Goal: Task Accomplishment & Management: Use online tool/utility

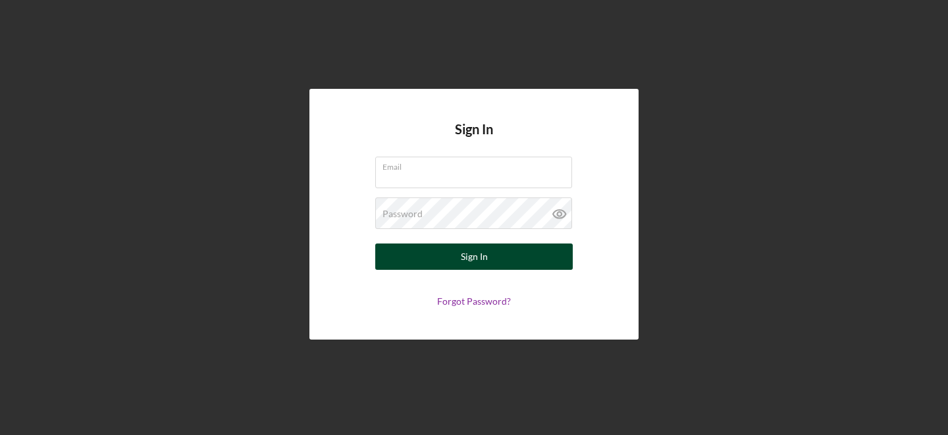
type input "punam@cicville.org"
click at [437, 262] on button "Sign In" at bounding box center [474, 257] width 198 height 26
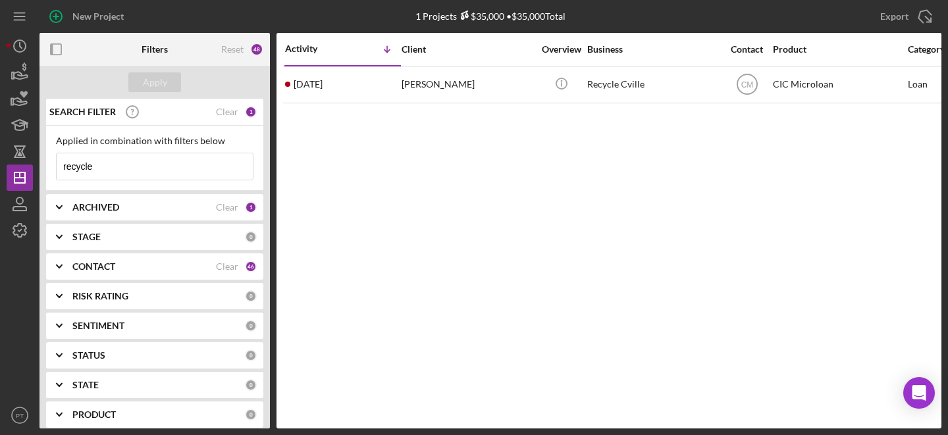
click at [137, 164] on input "recycle" at bounding box center [155, 166] width 196 height 26
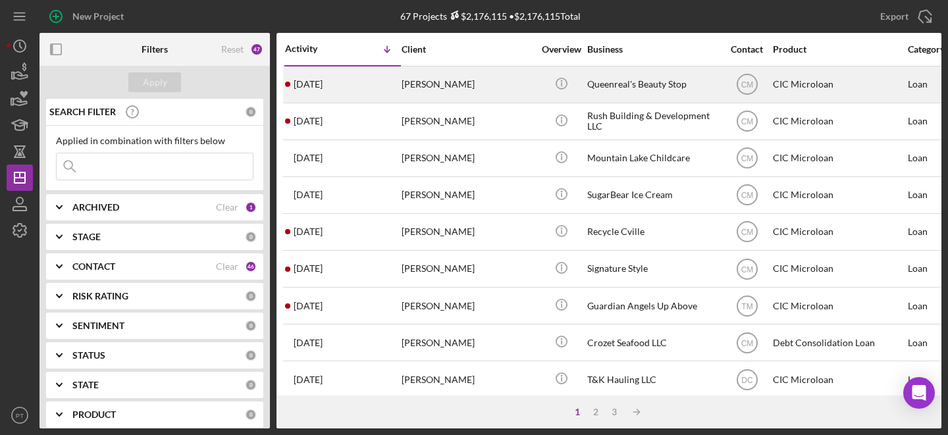
click at [448, 89] on div "Crishion Canaday" at bounding box center [468, 84] width 132 height 35
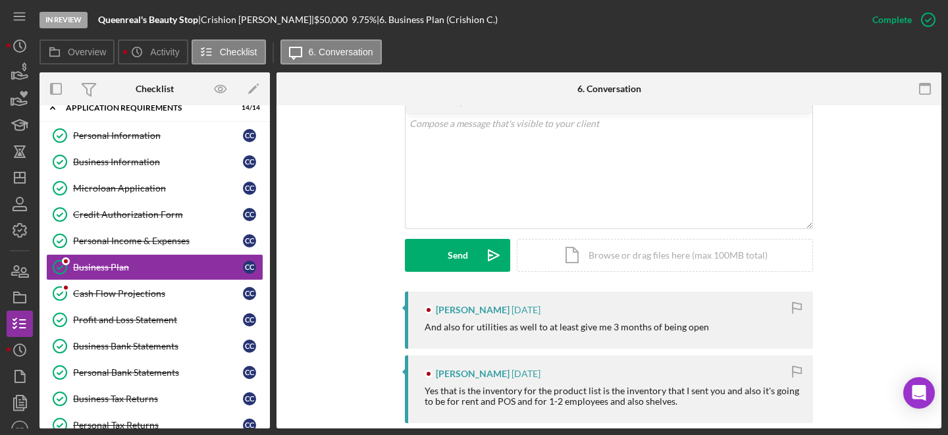
scroll to position [170, 0]
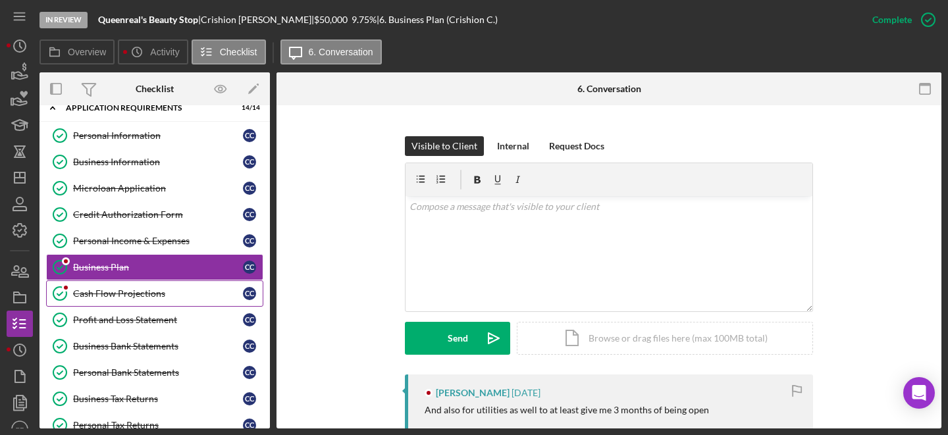
click at [146, 300] on link "Cash Flow Projections Cash Flow Projections C C" at bounding box center [154, 294] width 217 height 26
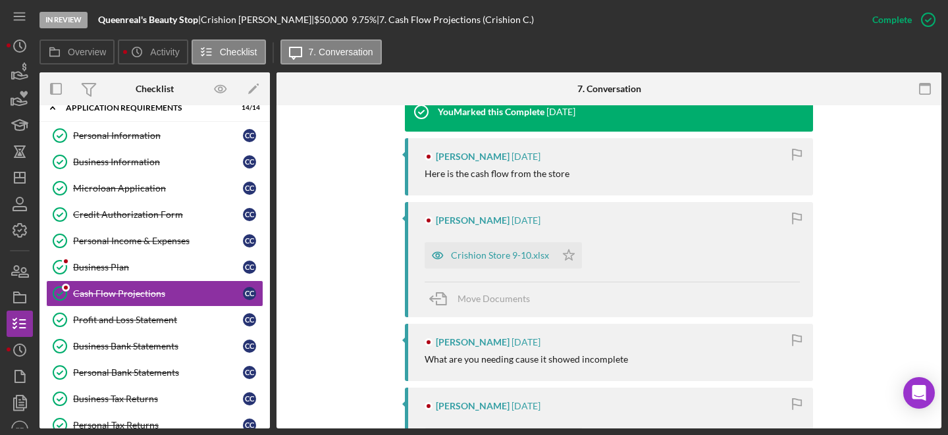
scroll to position [435, 0]
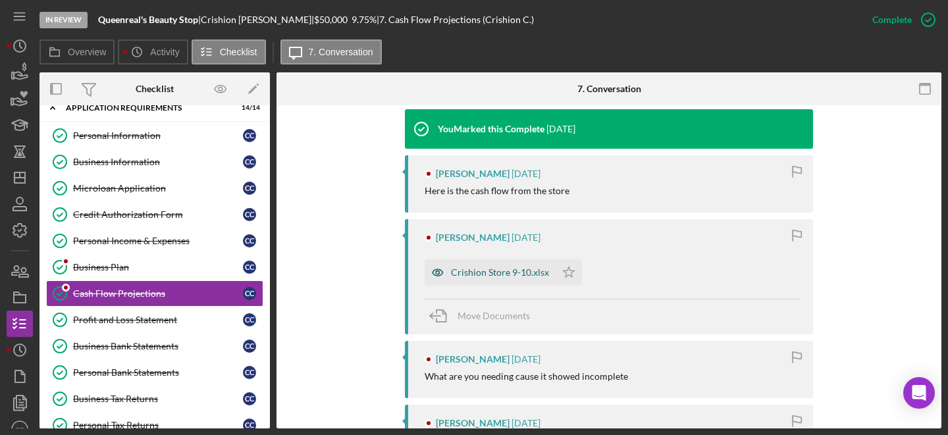
click at [478, 281] on div "Crishion Store 9-10.xlsx" at bounding box center [490, 272] width 131 height 26
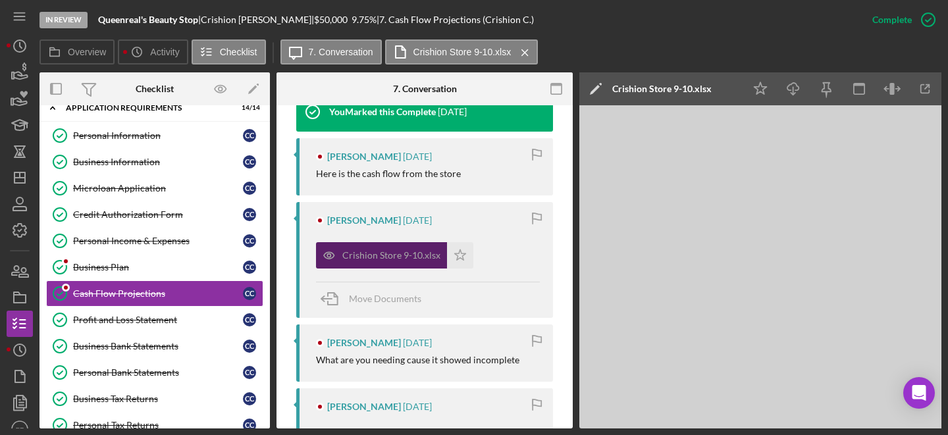
scroll to position [574, 0]
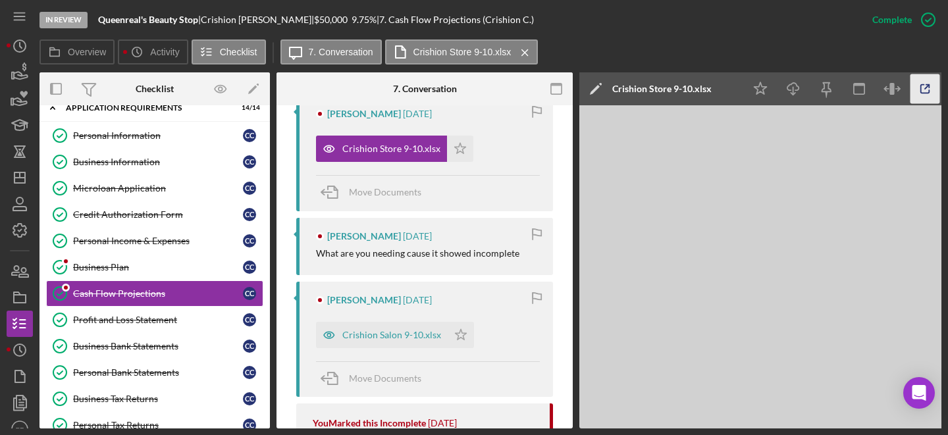
click at [921, 86] on icon "button" at bounding box center [925, 89] width 9 height 9
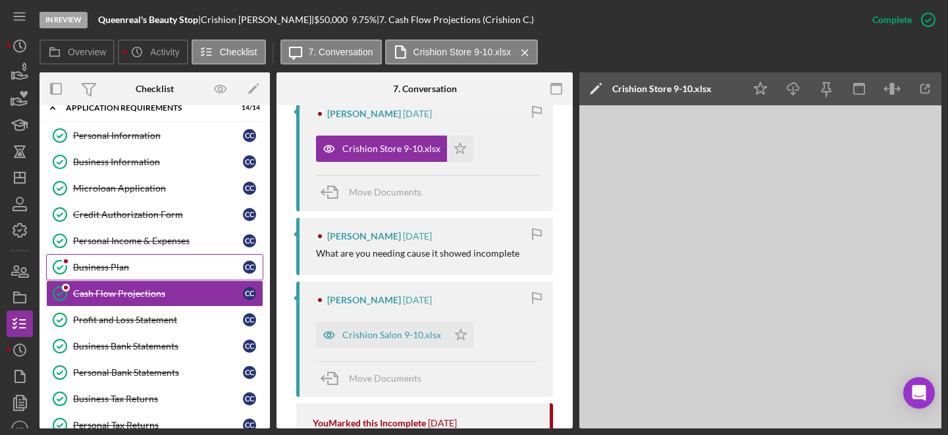
click at [134, 263] on div "Business Plan" at bounding box center [158, 267] width 170 height 11
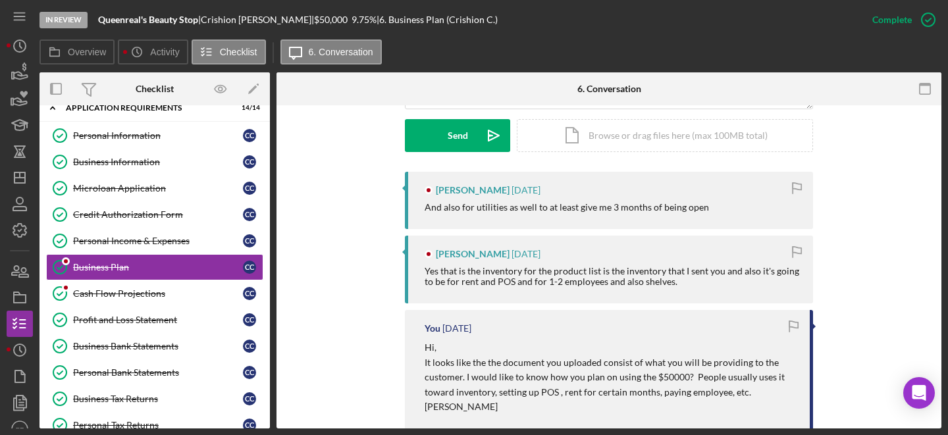
scroll to position [369, 0]
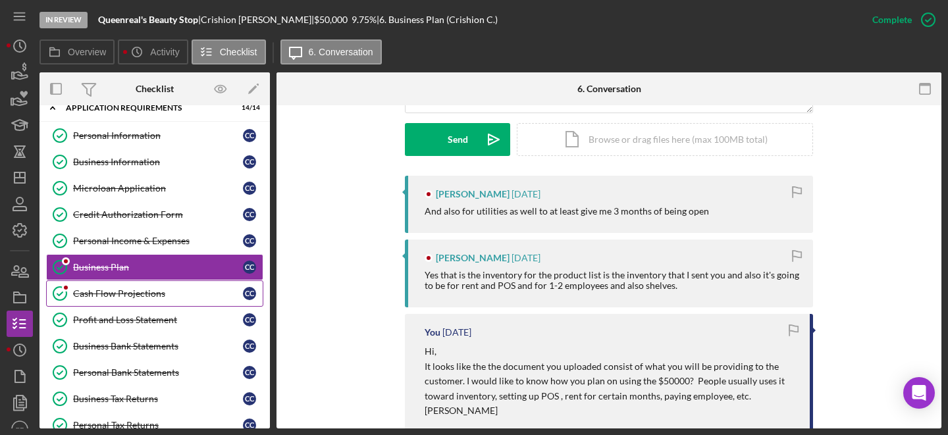
click at [128, 298] on div "Cash Flow Projections" at bounding box center [158, 293] width 170 height 11
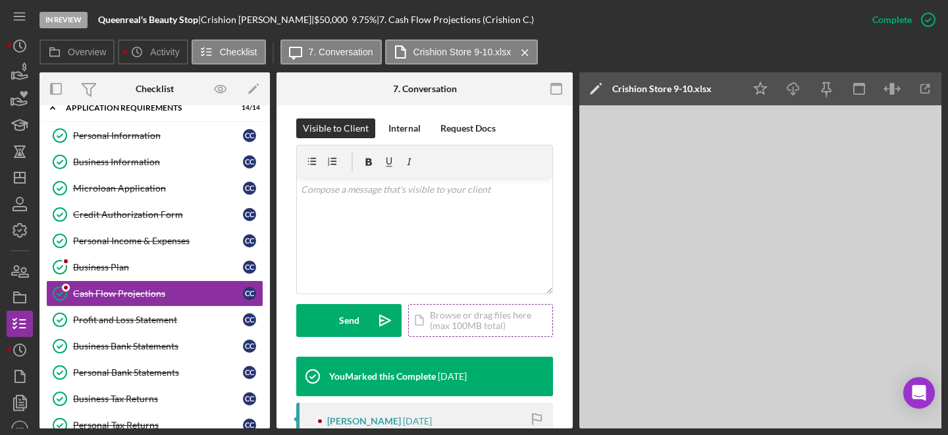
scroll to position [223, 0]
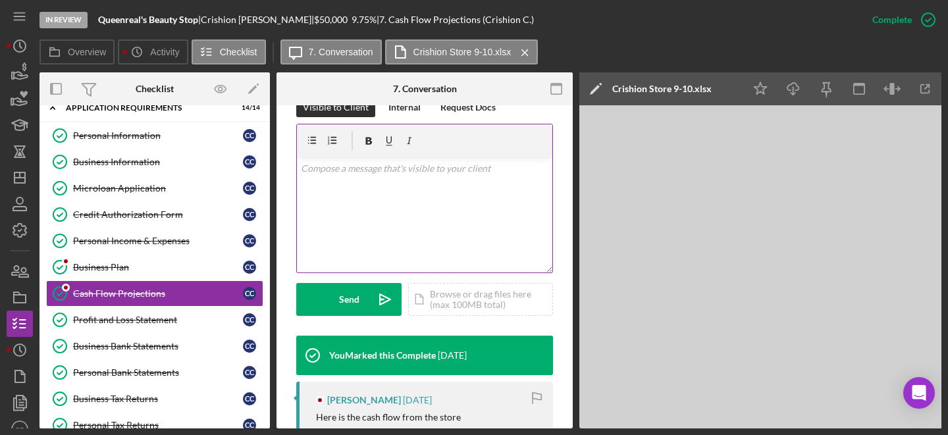
click at [404, 213] on div "v Color teal Color pink Remove color Add row above Add row below Add column bef…" at bounding box center [425, 214] width 256 height 115
click at [331, 186] on p "Under the expense in Cashflow projection" at bounding box center [425, 187] width 248 height 14
click at [306, 186] on p "Under the expense in Cashflow projection" at bounding box center [425, 187] width 248 height 14
click at [302, 184] on p "Under the expense in Cashflow projection" at bounding box center [425, 187] width 248 height 14
click at [430, 187] on p "Store located under the expense in Cashflow projection" at bounding box center [425, 187] width 248 height 14
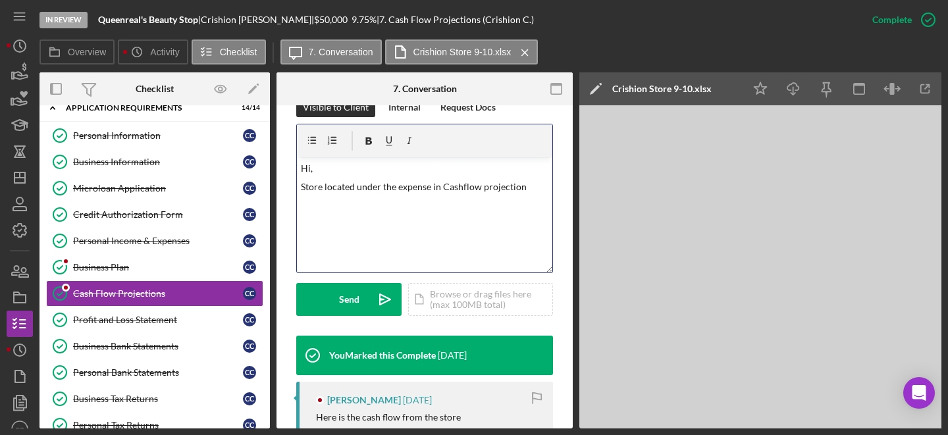
click at [524, 190] on p "Store located under the expense in Cashflow projection" at bounding box center [425, 187] width 248 height 14
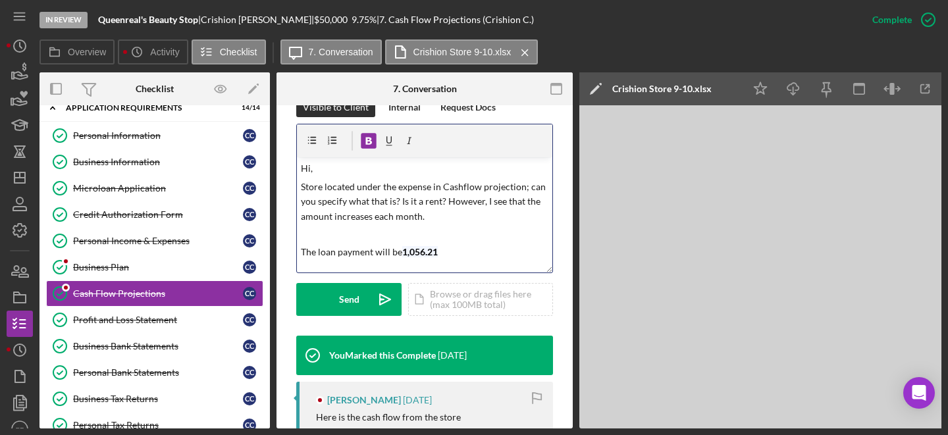
click at [402, 253] on mark "1,056.21" at bounding box center [420, 251] width 36 height 11
drag, startPoint x: 402, startPoint y: 254, endPoint x: 400, endPoint y: 246, distance: 8.1
click at [400, 246] on p "The loan payment will be 1,056.21" at bounding box center [425, 247] width 248 height 38
click at [400, 248] on p "The loan payment will be 1,056.21" at bounding box center [425, 247] width 248 height 38
drag, startPoint x: 432, startPoint y: 253, endPoint x: 475, endPoint y: 249, distance: 43.0
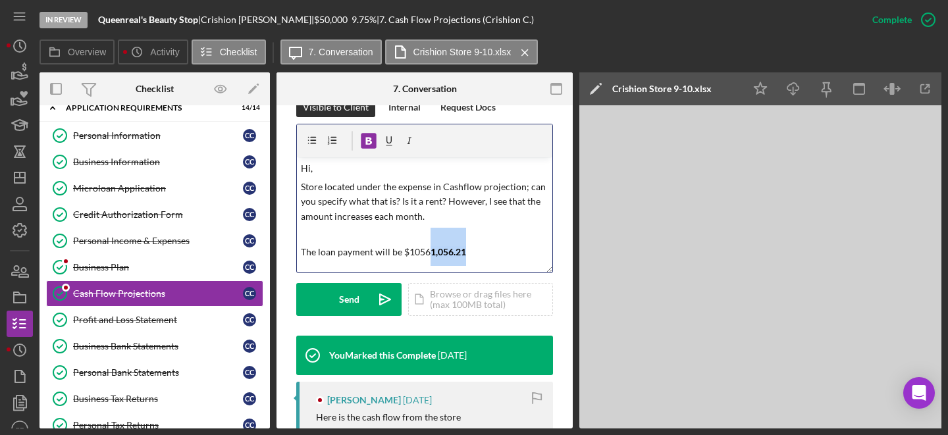
click at [475, 249] on p "The loan payment will be $1056 1,056.21" at bounding box center [425, 247] width 248 height 38
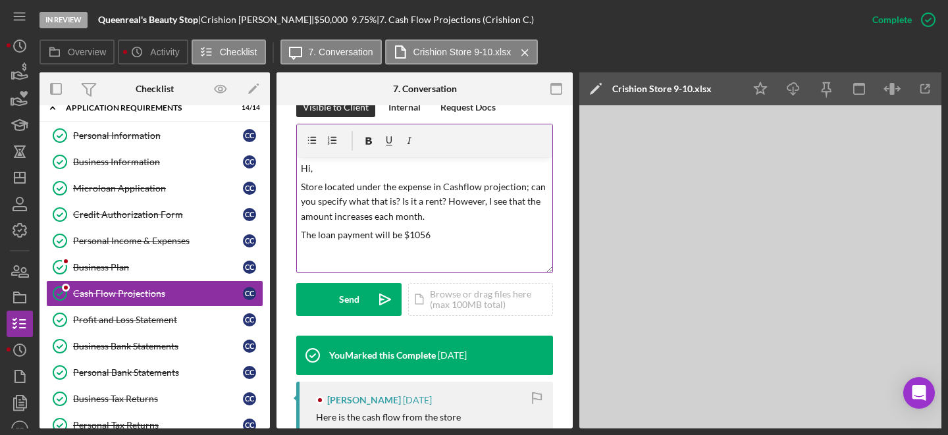
click at [495, 226] on div "v Color teal Color pink Remove color Add row above Add row below Add column bef…" at bounding box center [425, 214] width 256 height 115
click at [467, 240] on p "The loan payment will be $1056" at bounding box center [425, 235] width 248 height 14
click at [431, 258] on p "Additionally, we will not be needing your salon" at bounding box center [425, 253] width 248 height 14
click at [484, 256] on p "Additionally, we will not be needing your salon" at bounding box center [425, 253] width 248 height 14
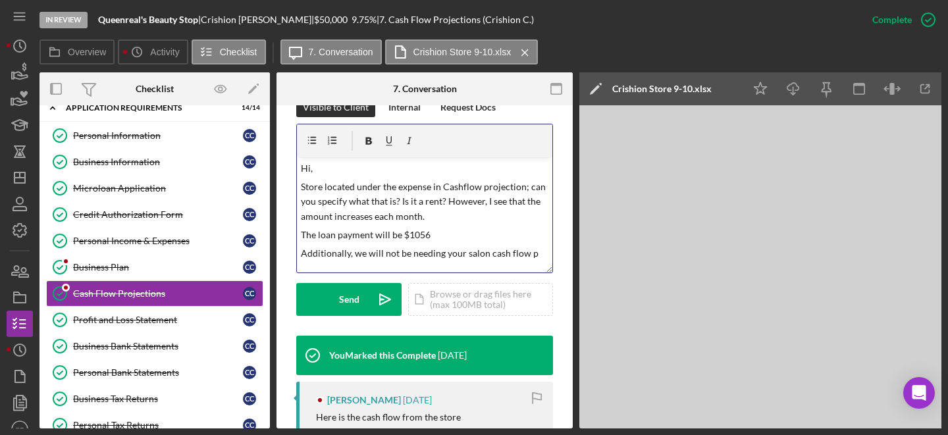
scroll to position [4, 0]
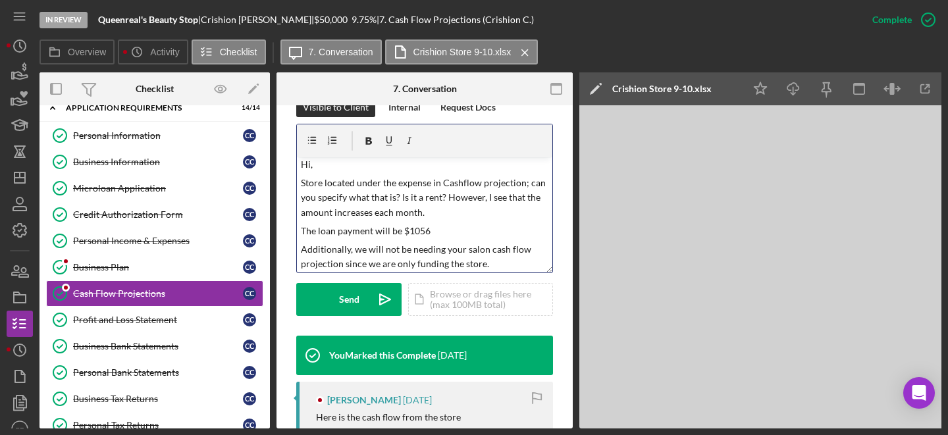
click at [429, 258] on p "Additionally, we will not be needing your salon cash flow projection since we a…" at bounding box center [425, 257] width 248 height 30
click at [487, 259] on p "Additionally, we will not be needing your salon cash flow projection since we a…" at bounding box center [425, 257] width 248 height 30
drag, startPoint x: 488, startPoint y: 266, endPoint x: 292, endPoint y: 174, distance: 216.2
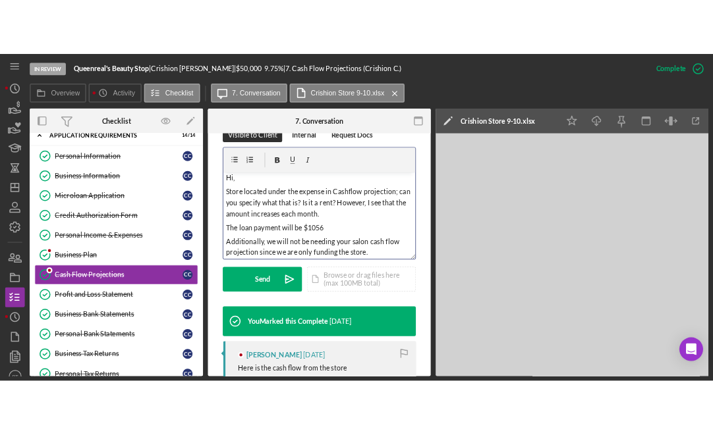
scroll to position [7, 0]
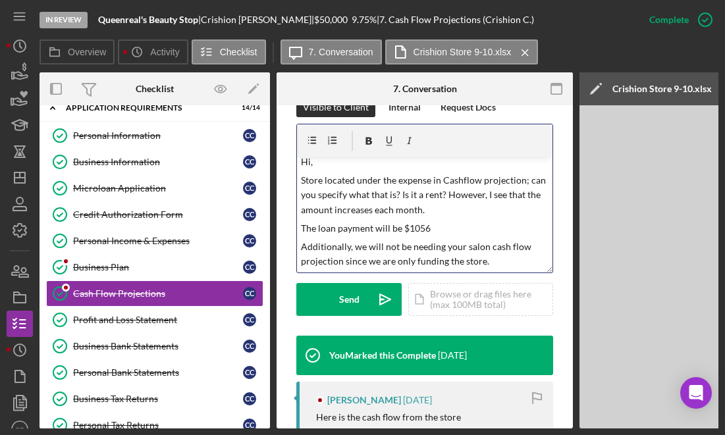
copy div "Store located under the expense in Cashflow projection; can you specify what th…"
click at [346, 149] on icon at bounding box center [352, 140] width 33 height 33
drag, startPoint x: 302, startPoint y: 179, endPoint x: 499, endPoint y: 274, distance: 218.6
click at [499, 274] on form "v Color teal Color pink Remove color Add row above Add row below Add column bef…" at bounding box center [424, 220] width 257 height 192
copy div "Store located under the expense in Cashflow projection; can you specify what th…"
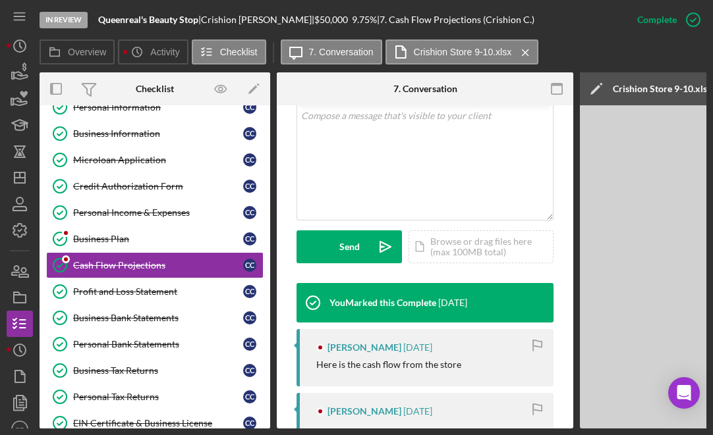
scroll to position [236, 0]
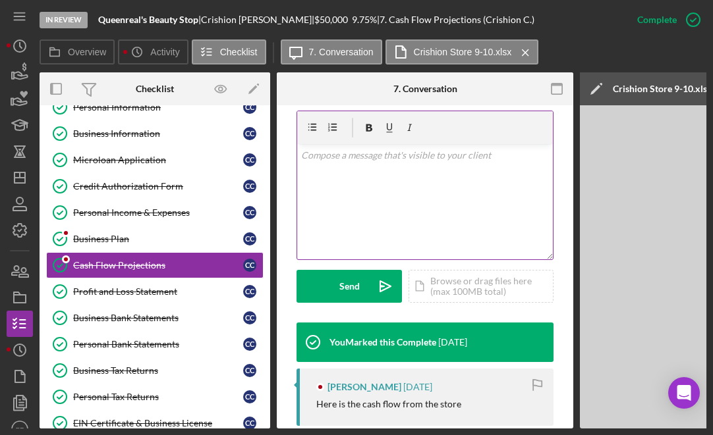
click at [364, 192] on div "v Color teal Color pink Remove color Add row above Add row below Add column bef…" at bounding box center [425, 201] width 256 height 115
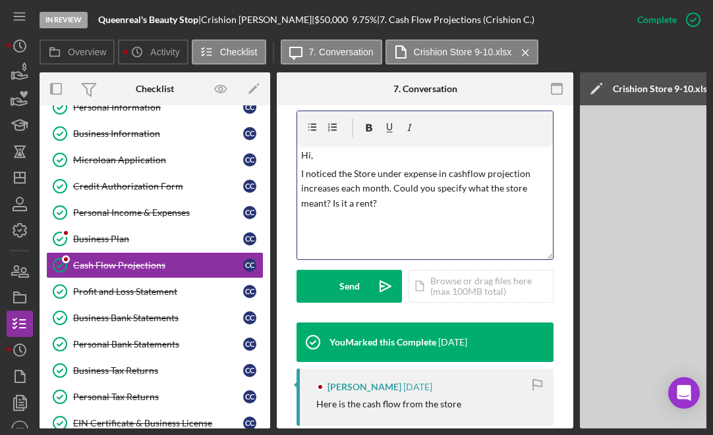
click at [325, 204] on p "I noticed the Store under expense in cashflow projection increases each month. …" at bounding box center [425, 189] width 248 height 44
click at [433, 200] on p "I noticed the Store under expense in cashflow projection increases each month. …" at bounding box center [425, 189] width 248 height 44
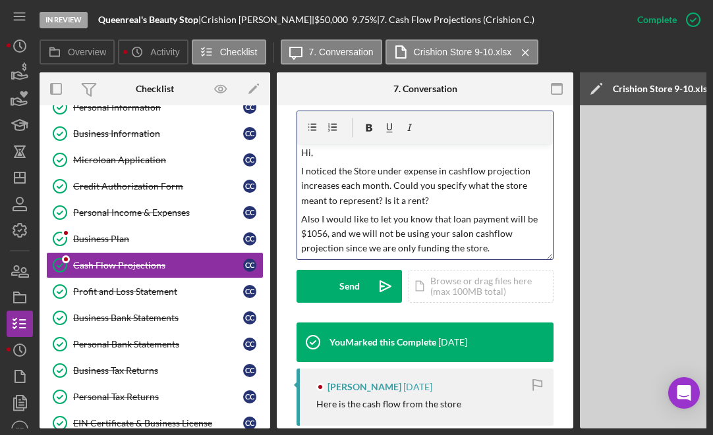
scroll to position [18, 0]
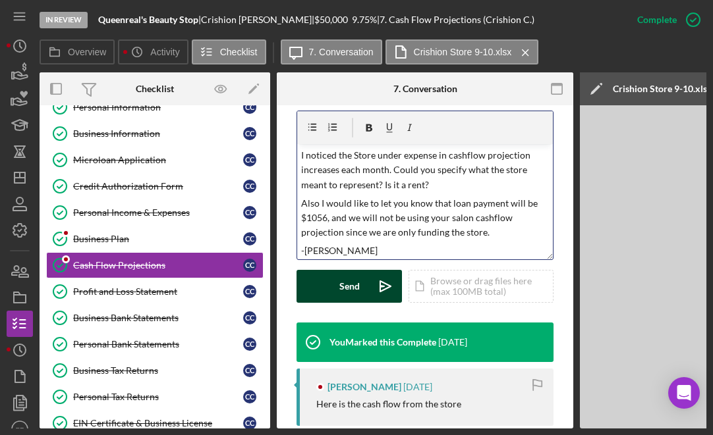
click at [357, 291] on div "Send" at bounding box center [349, 286] width 20 height 33
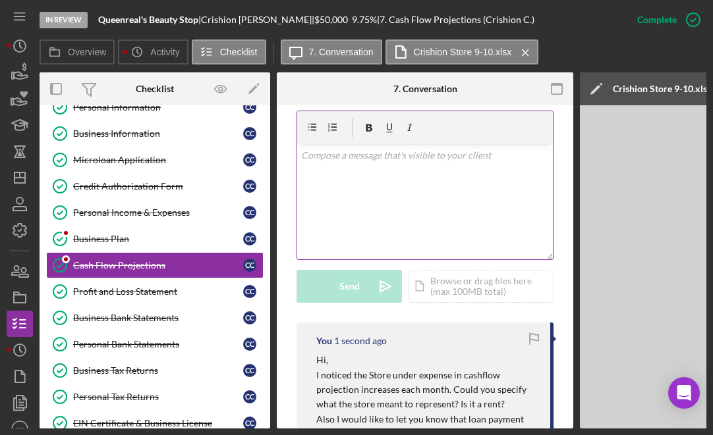
scroll to position [0, 0]
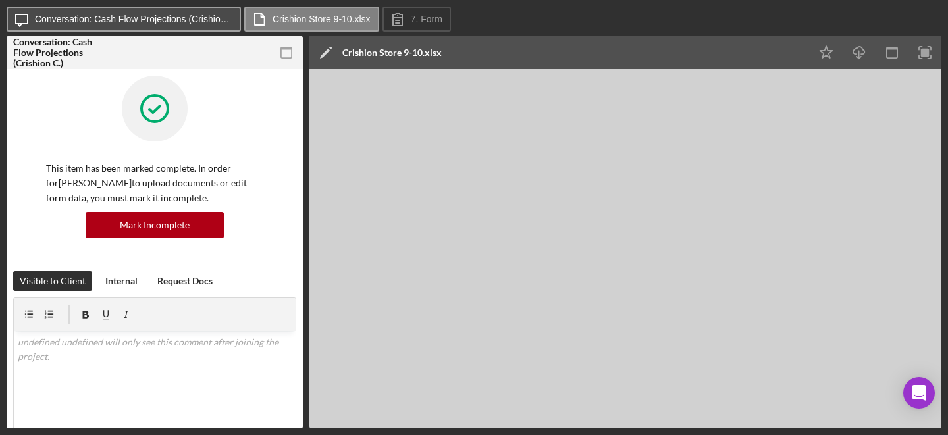
click at [169, 20] on label "Conversation: Cash Flow Projections (Crishion C.)" at bounding box center [134, 19] width 198 height 11
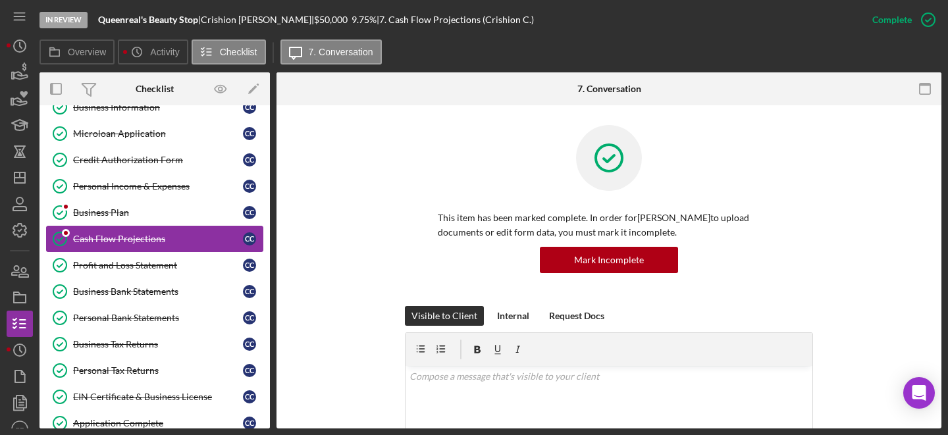
scroll to position [74, 0]
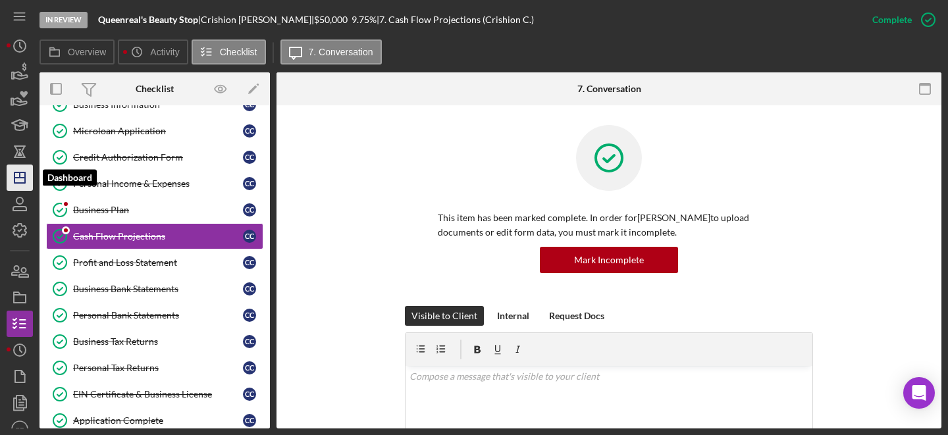
click at [21, 180] on icon "Icon/Dashboard" at bounding box center [19, 177] width 33 height 33
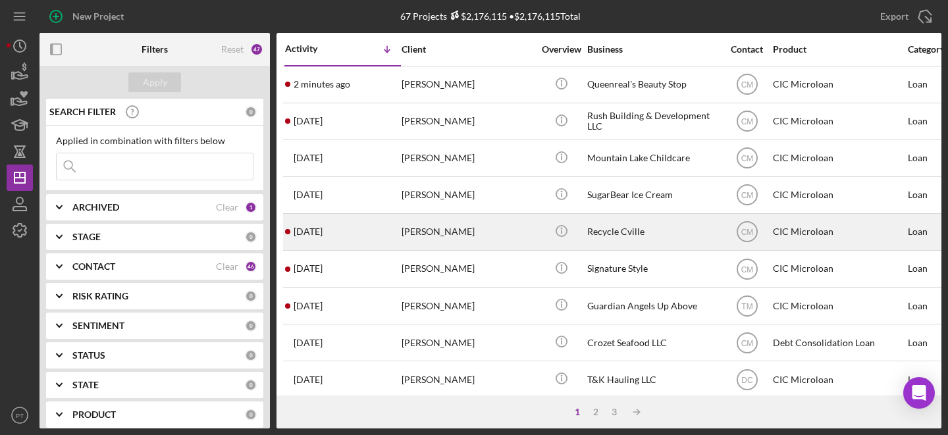
click at [387, 226] on div "3 days ago Brian Leveque" at bounding box center [342, 232] width 115 height 35
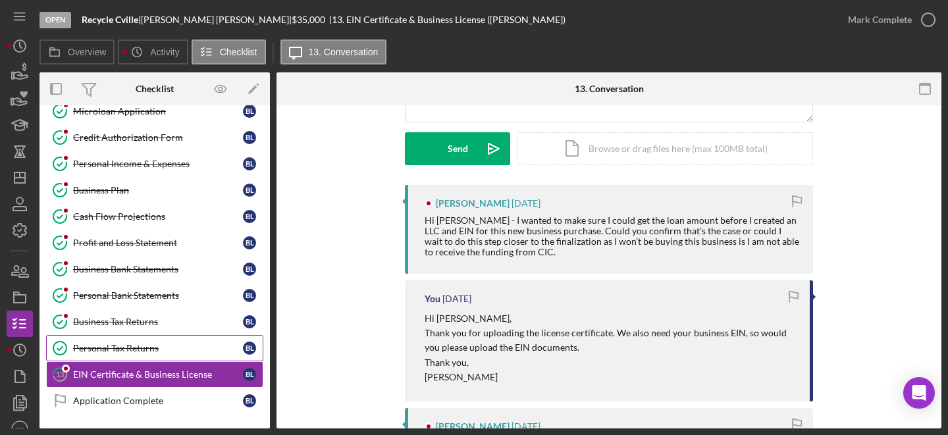
scroll to position [94, 0]
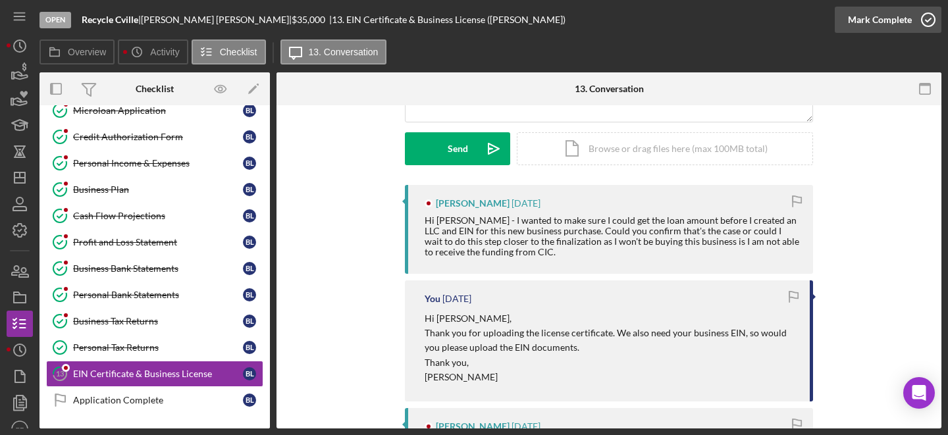
click at [712, 22] on icon "button" at bounding box center [928, 19] width 33 height 33
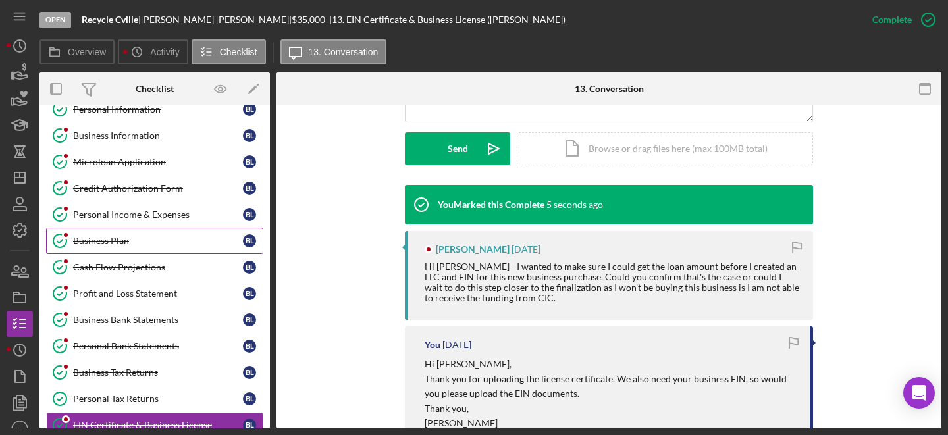
scroll to position [43, 0]
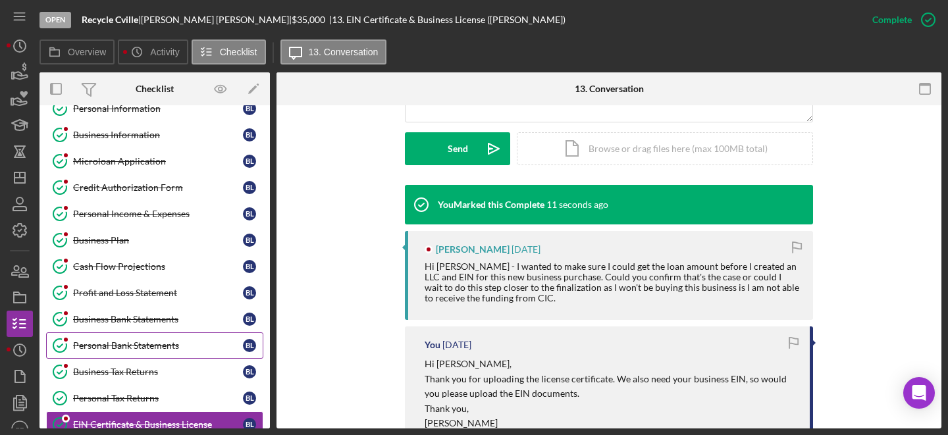
click at [128, 339] on link "Personal Bank Statements Personal Bank Statements B L" at bounding box center [154, 346] width 217 height 26
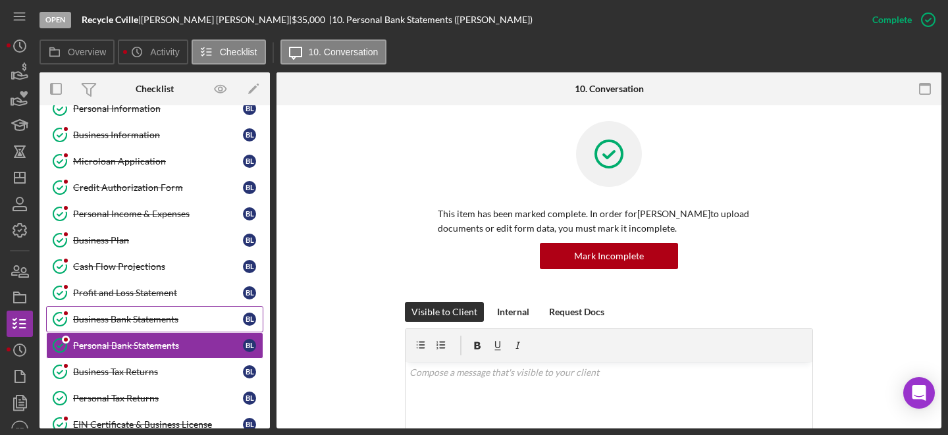
scroll to position [57, 0]
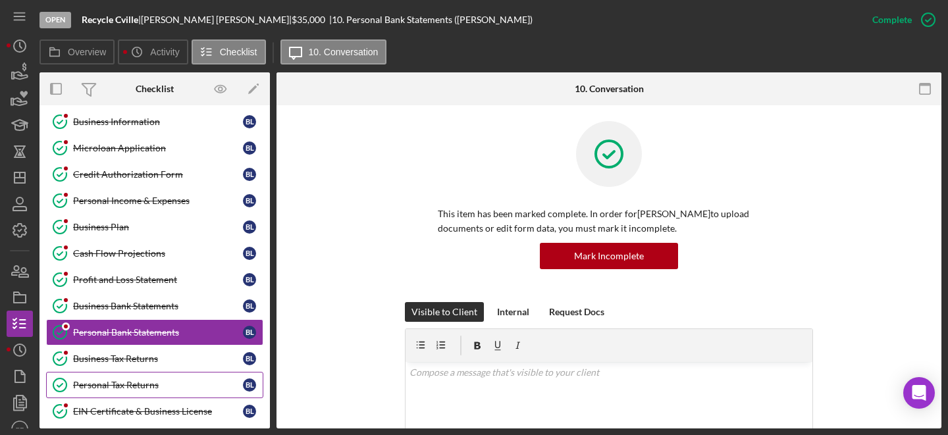
click at [150, 378] on link "Personal Tax Returns Personal Tax Returns B L" at bounding box center [154, 385] width 217 height 26
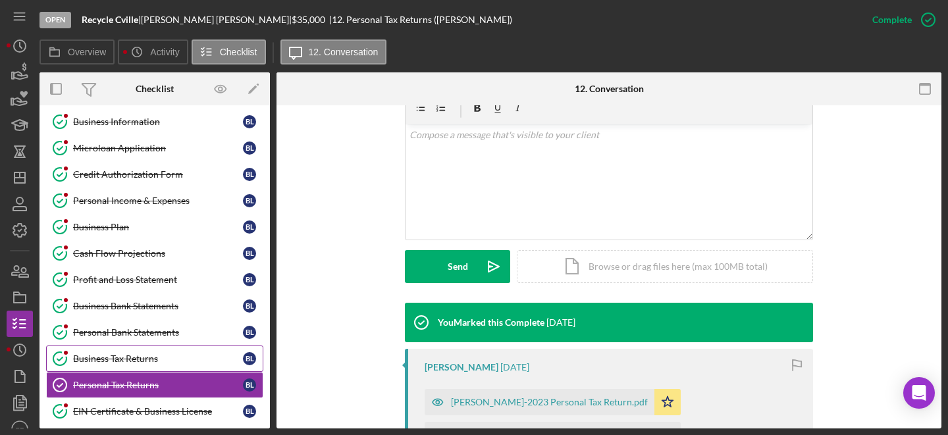
scroll to position [346, 0]
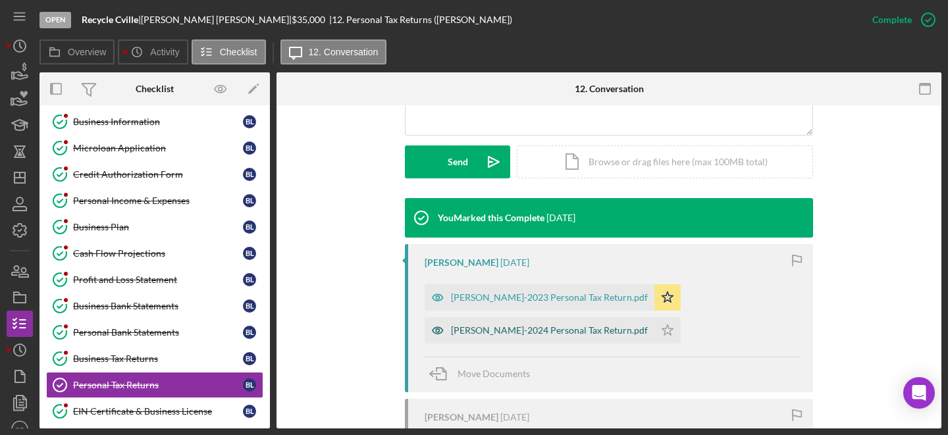
click at [491, 329] on div "Leveque-2024 Personal Tax Return.pdf" at bounding box center [549, 330] width 197 height 11
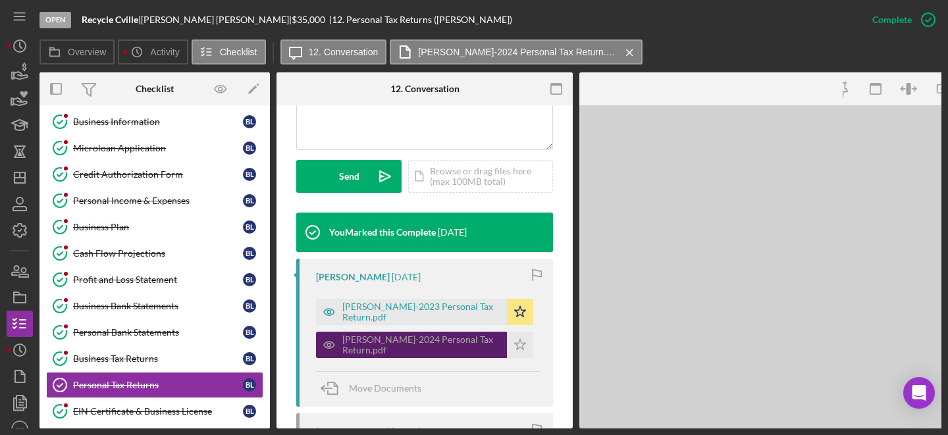
scroll to position [361, 0]
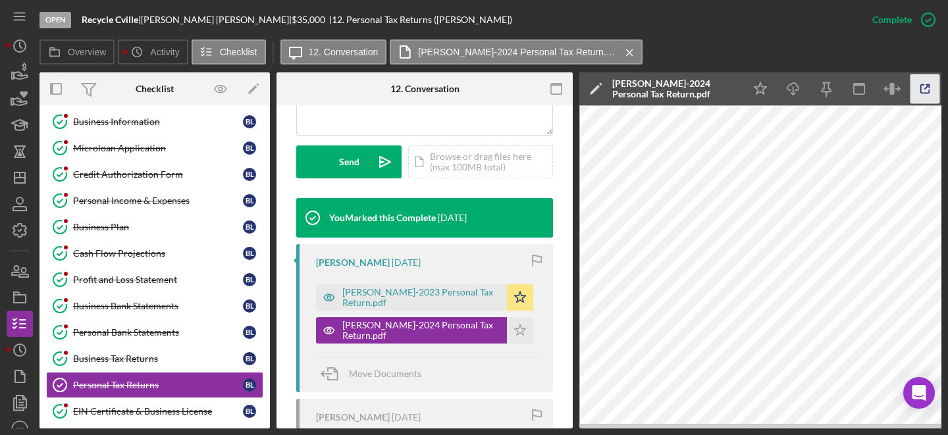
click at [712, 91] on icon "button" at bounding box center [926, 89] width 30 height 30
click at [149, 205] on div "Personal Income & Expenses" at bounding box center [158, 201] width 170 height 11
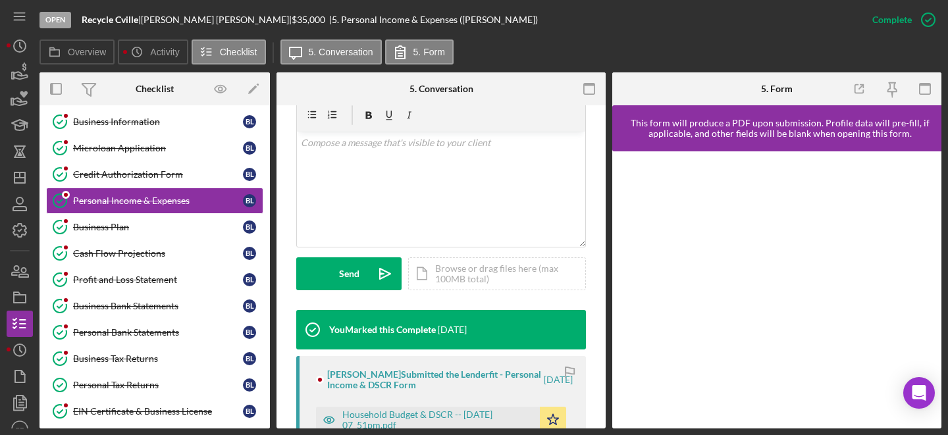
scroll to position [349, 0]
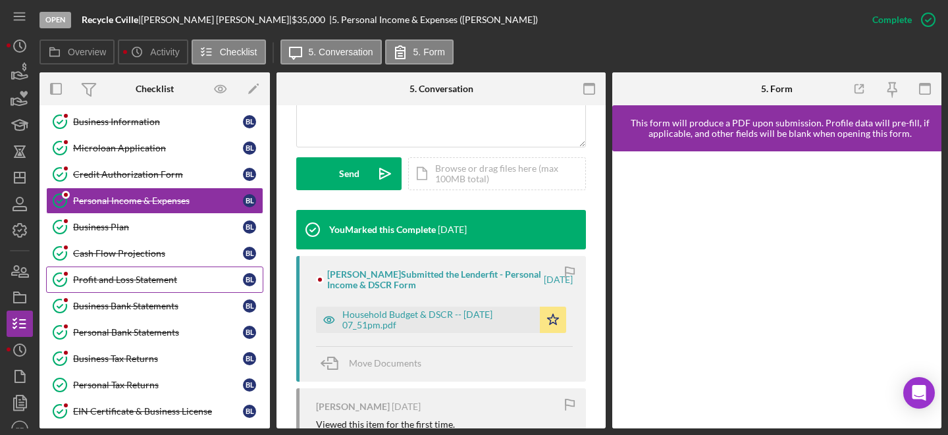
click at [175, 271] on link "Profit and Loss Statement Profit and Loss Statement B L" at bounding box center [154, 280] width 217 height 26
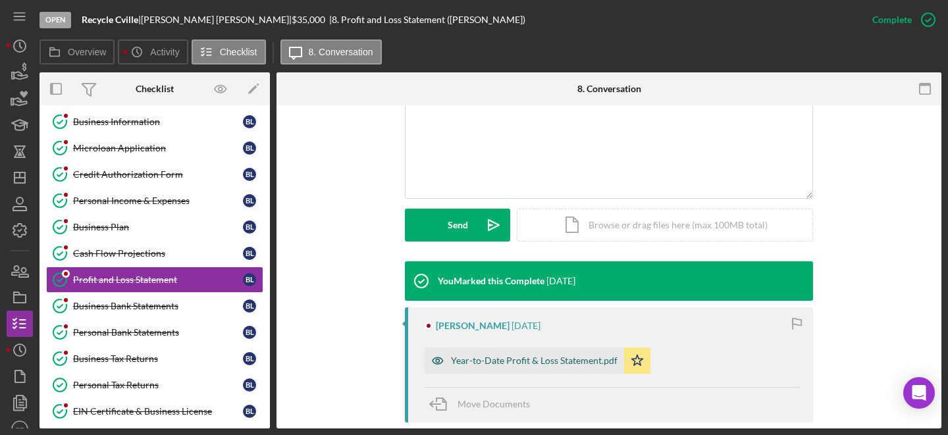
click at [486, 362] on div "Year-to-Date Profit & Loss Statement.pdf" at bounding box center [534, 361] width 167 height 11
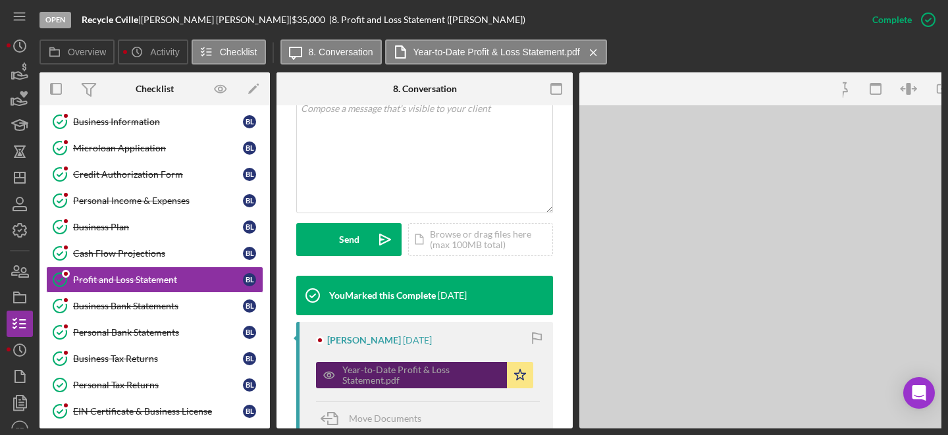
scroll to position [298, 0]
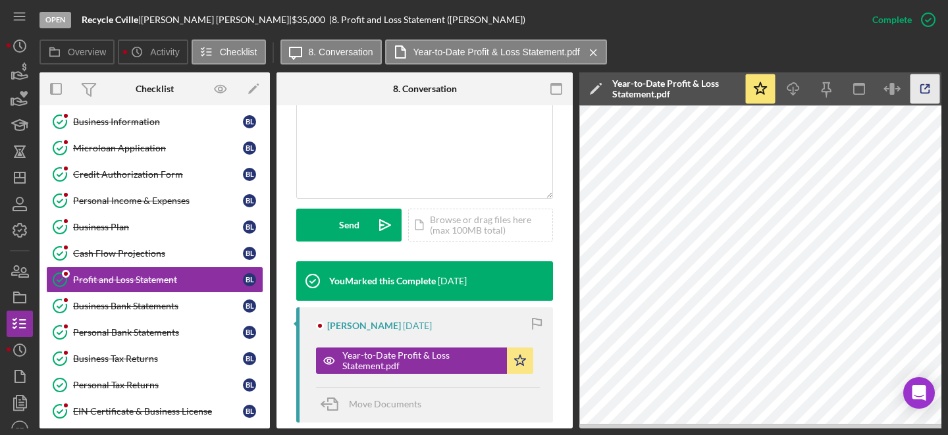
click at [712, 88] on icon "button" at bounding box center [926, 89] width 30 height 30
click at [16, 292] on polygon "button" at bounding box center [17, 293] width 7 height 3
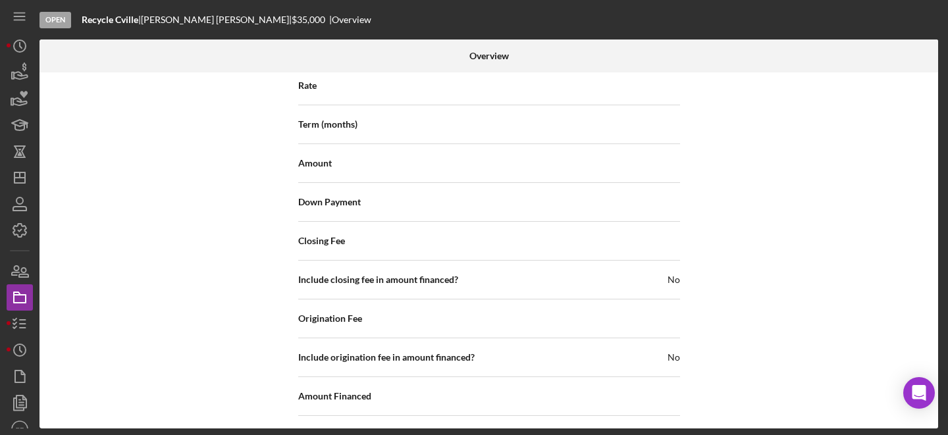
scroll to position [1416, 0]
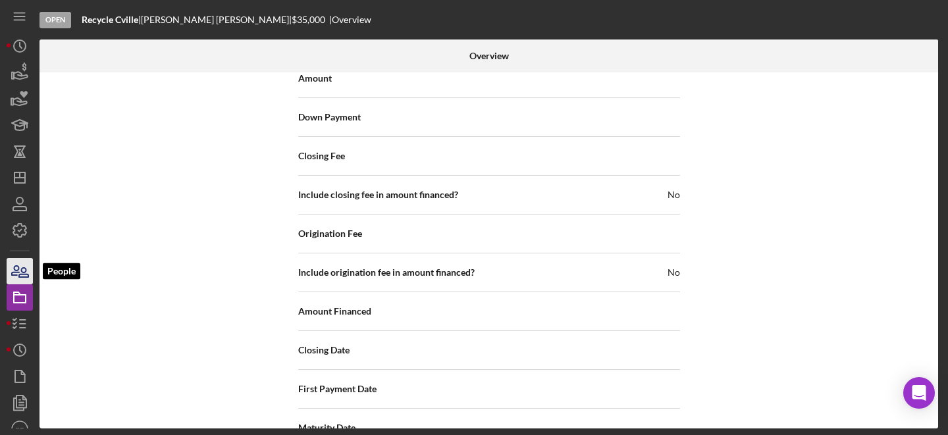
click at [21, 262] on icon "button" at bounding box center [19, 271] width 33 height 33
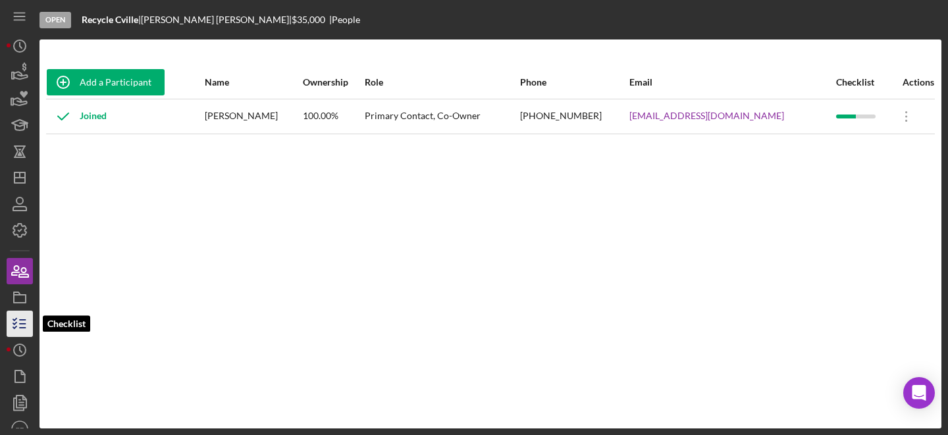
click at [22, 320] on line "button" at bounding box center [23, 320] width 6 height 0
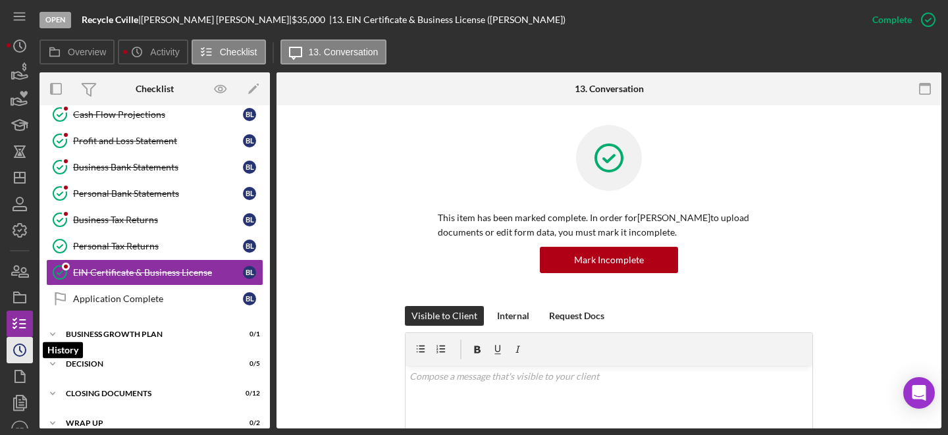
scroll to position [200, 0]
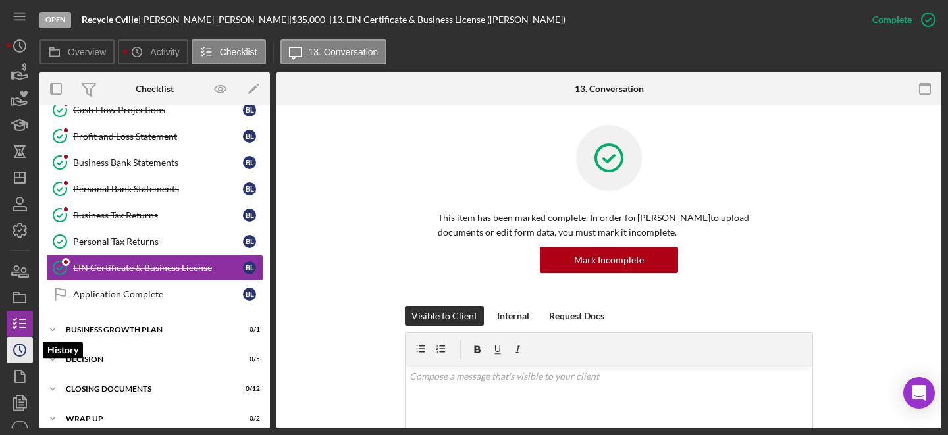
click at [21, 353] on icon "Icon/History" at bounding box center [19, 350] width 33 height 33
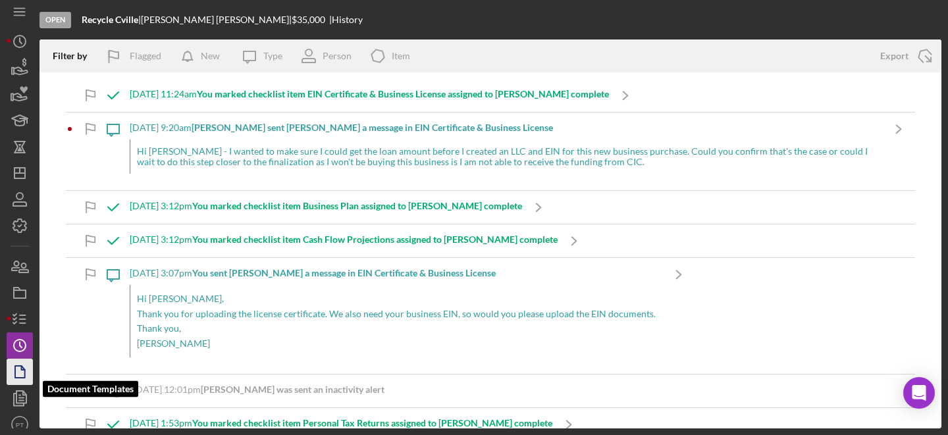
scroll to position [14, 0]
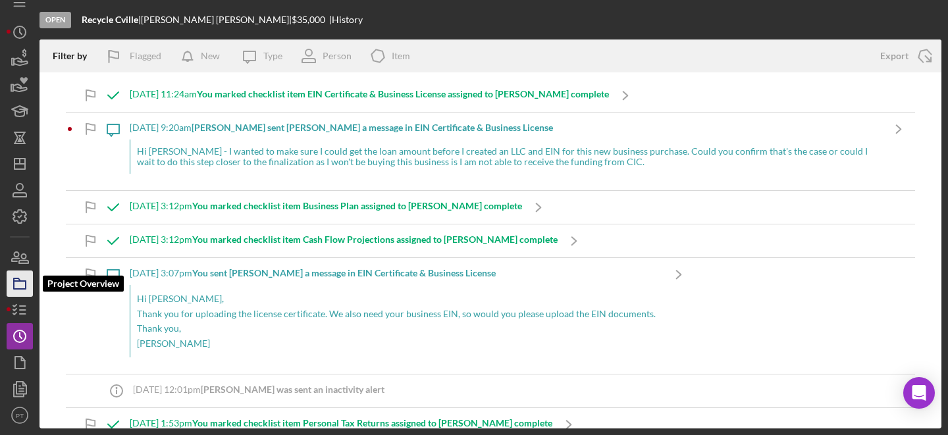
click at [16, 290] on icon "button" at bounding box center [19, 283] width 33 height 33
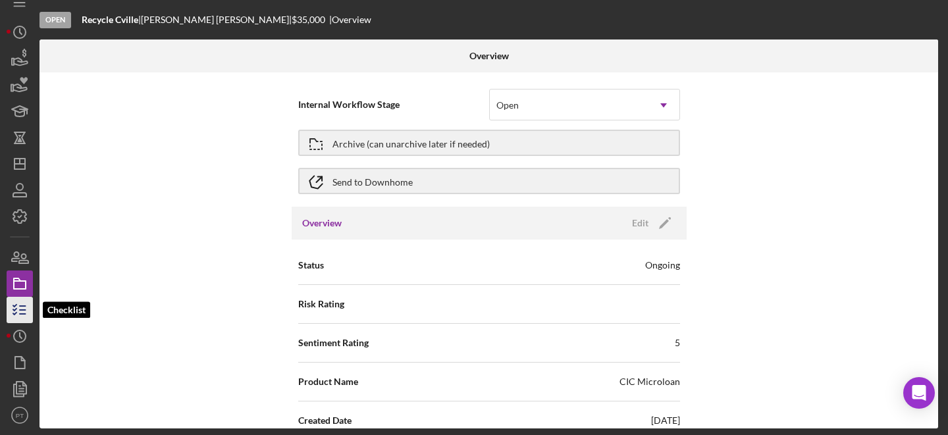
click at [17, 307] on icon "button" at bounding box center [19, 310] width 33 height 33
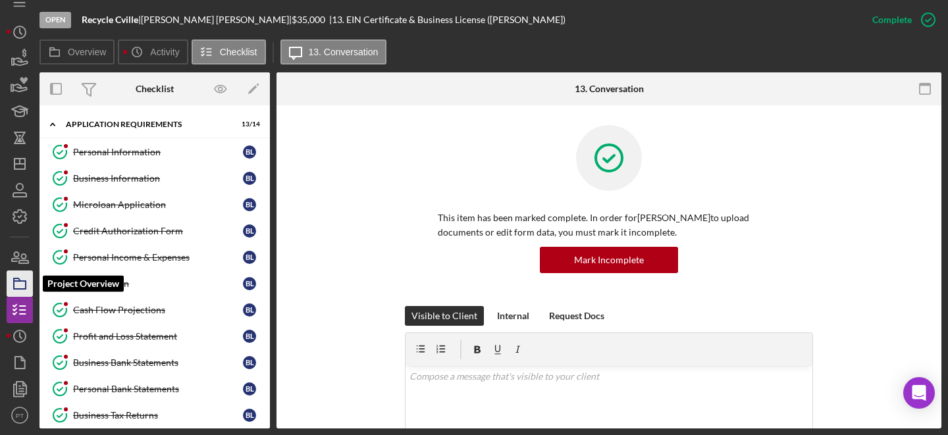
click at [23, 284] on icon "button" at bounding box center [19, 283] width 33 height 33
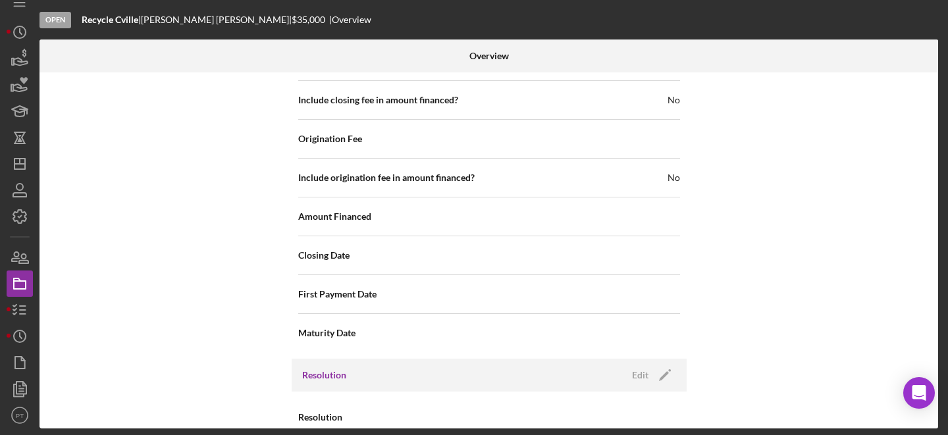
scroll to position [1571, 0]
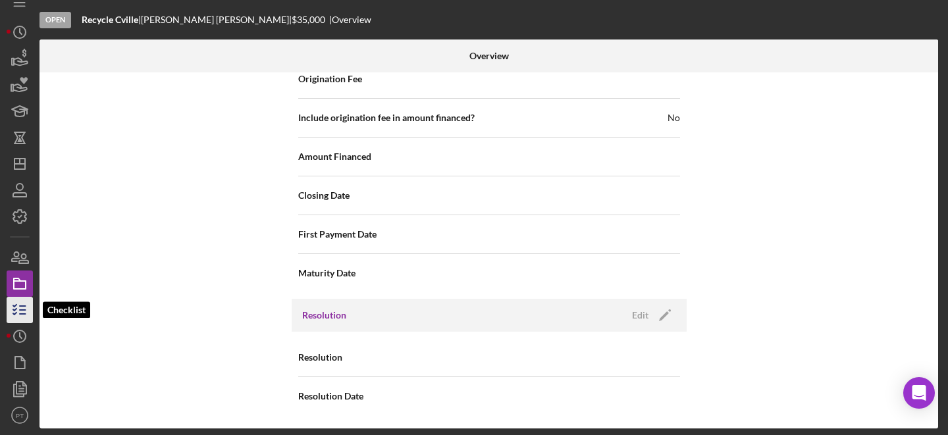
click at [24, 304] on icon "button" at bounding box center [19, 310] width 33 height 33
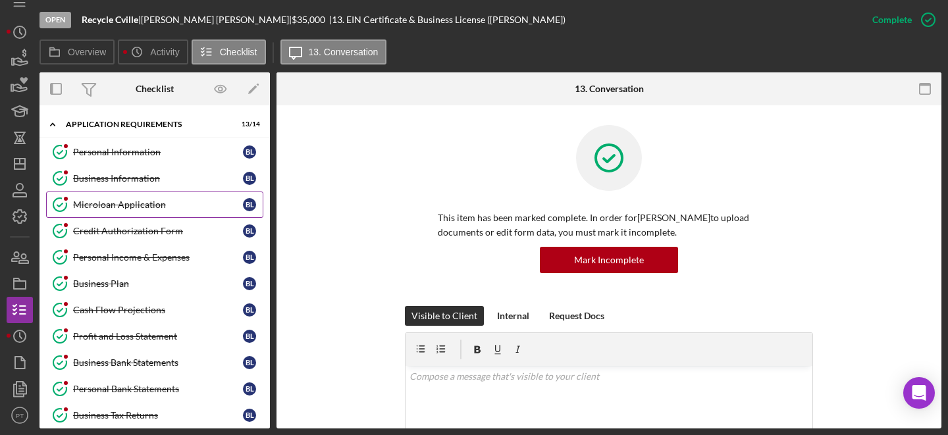
click at [177, 197] on link "Microloan Application Microloan Application B L" at bounding box center [154, 205] width 217 height 26
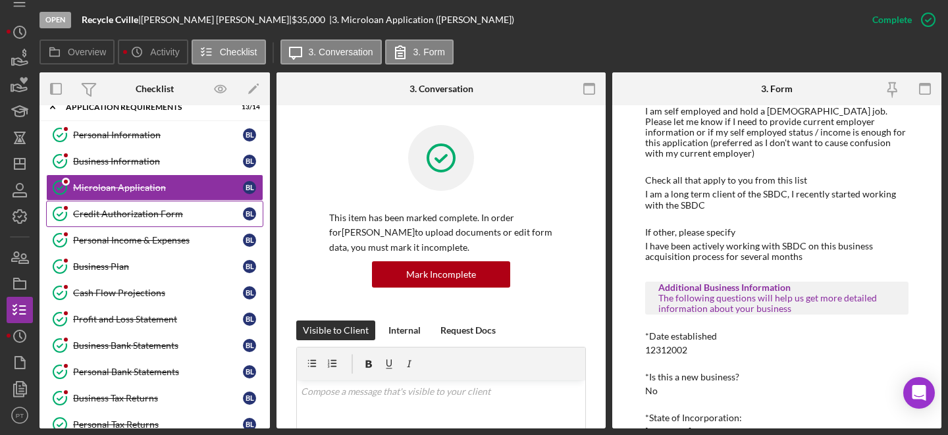
scroll to position [20, 0]
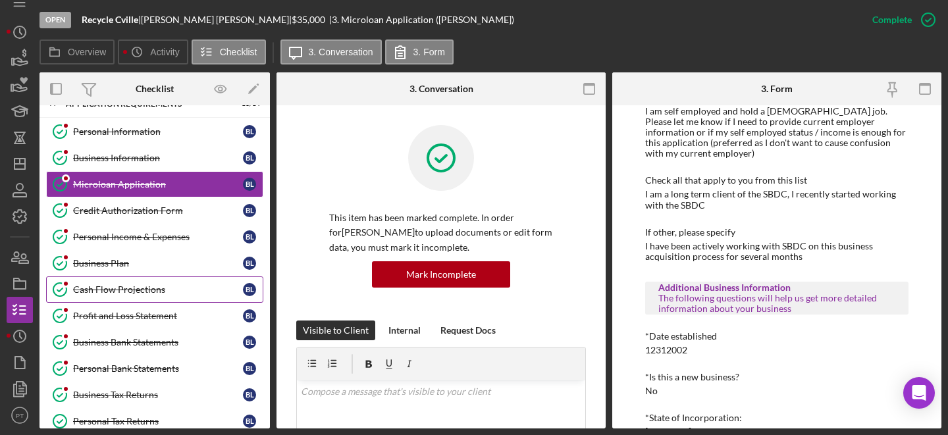
click at [128, 287] on div "Cash Flow Projections" at bounding box center [158, 290] width 170 height 11
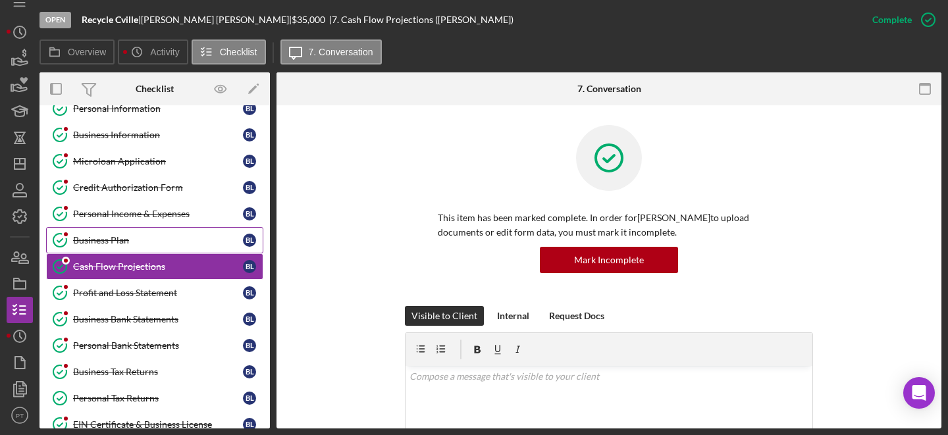
scroll to position [48, 0]
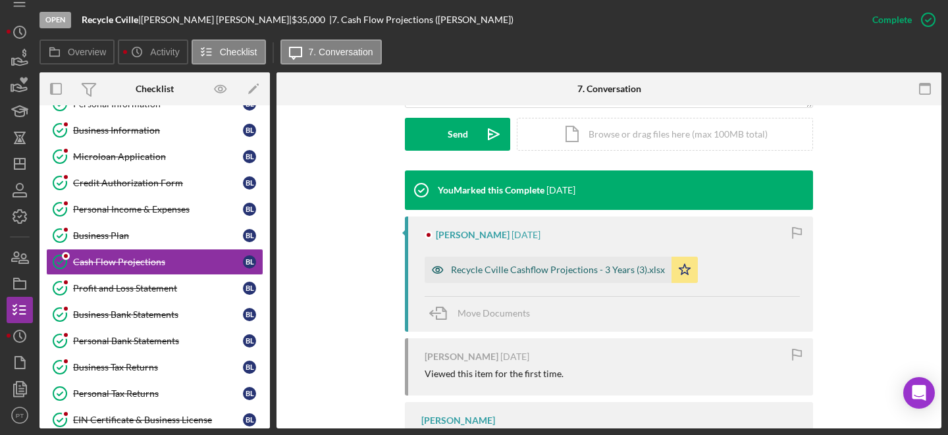
click at [508, 269] on div "Recycle Cville Cashflow Projections - 3 Years (3).xlsx" at bounding box center [558, 270] width 214 height 11
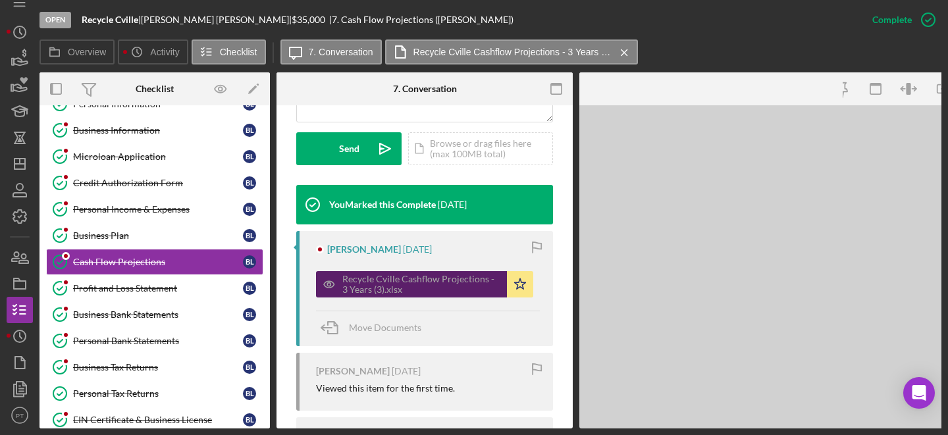
scroll to position [389, 0]
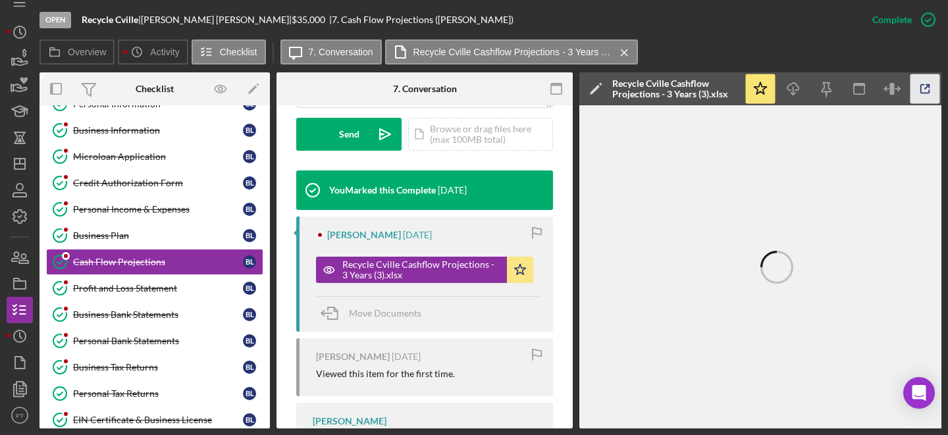
click at [712, 89] on icon "button" at bounding box center [926, 89] width 30 height 30
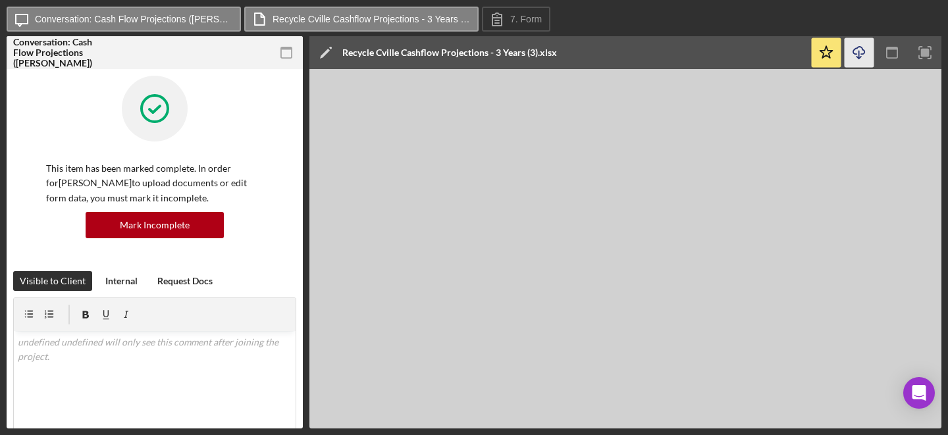
click at [870, 55] on icon "Icon/Download" at bounding box center [860, 53] width 30 height 30
